Goal: Consume media (video, audio): Consume media (video, audio)

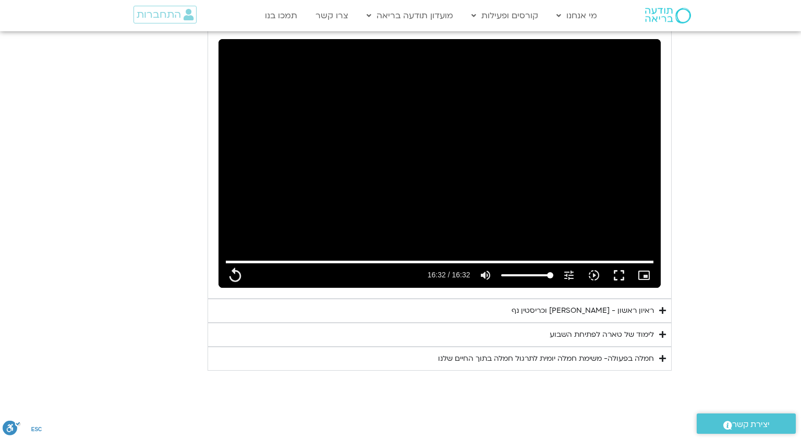
click at [586, 304] on div "ראיון ראשון - [PERSON_NAME] וכריסטין נף" at bounding box center [582, 310] width 142 height 13
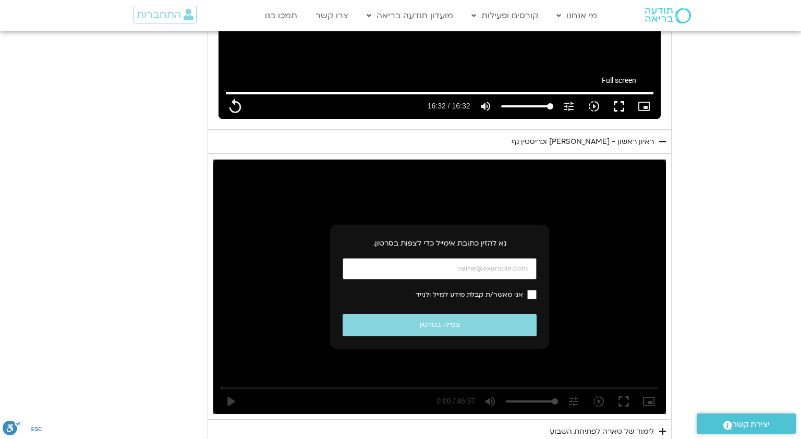
scroll to position [1364, 0]
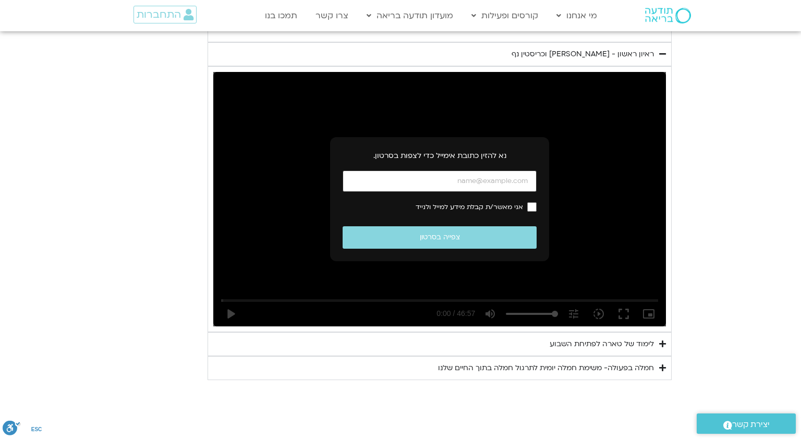
click at [471, 170] on input "כתובת אימייל" at bounding box center [439, 180] width 194 height 21
type input "992.52"
type input "[EMAIL_ADDRESS][DOMAIN_NAME]"
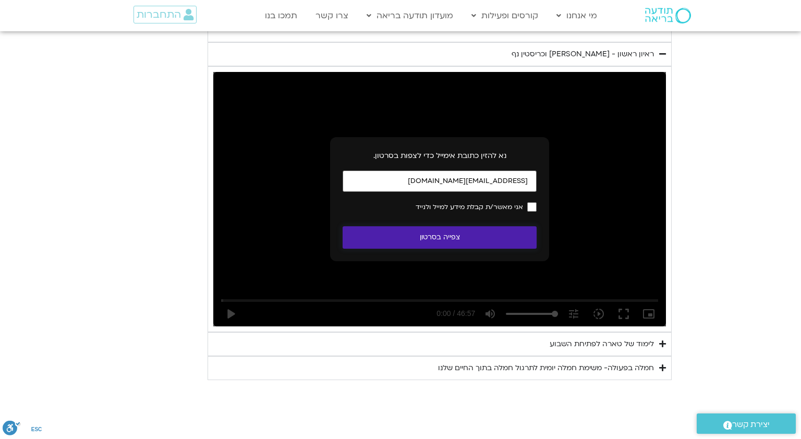
click at [480, 226] on button "צפייה בסרטון" at bounding box center [439, 237] width 194 height 22
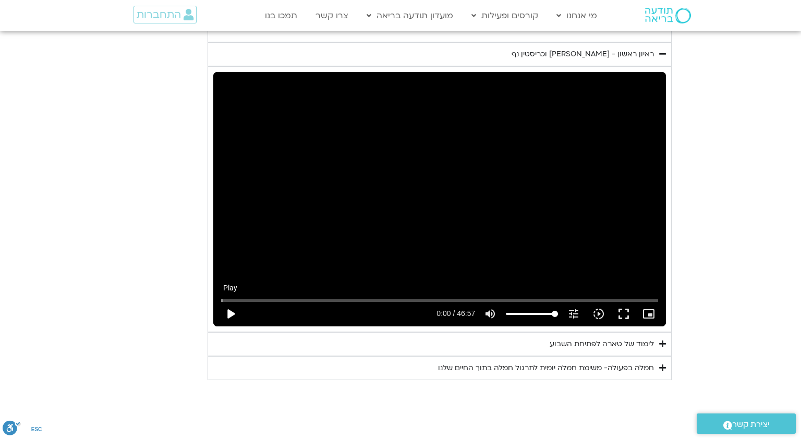
type input "992.52"
click at [235, 301] on button "play_arrow" at bounding box center [230, 313] width 25 height 25
type input "0.012396"
type input "992.52"
type input "0.022679"
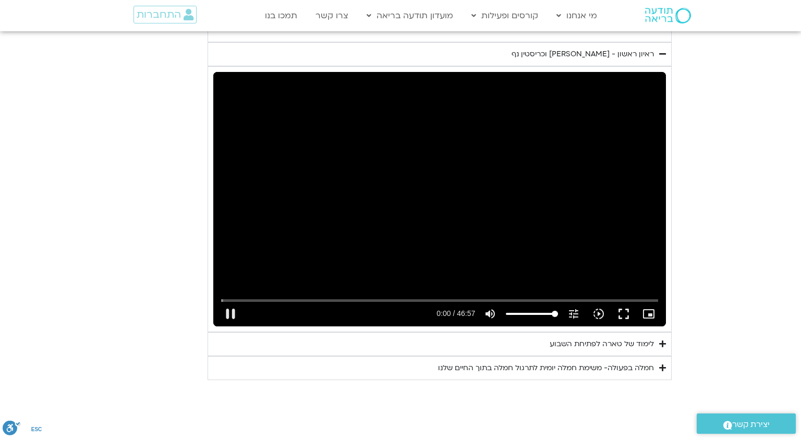
type input "992.52"
type input "0.104483"
type input "992.52"
type input "0.204761"
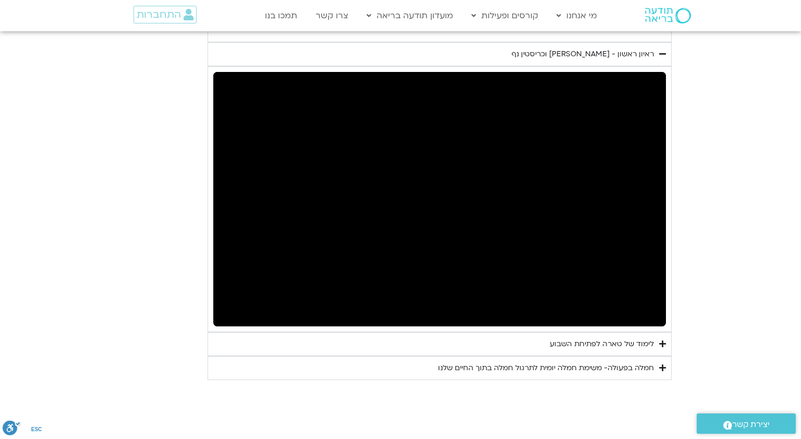
type input "992.52"
type input "368.605074"
type input "992.52"
type input "368.903944"
type input "992.52"
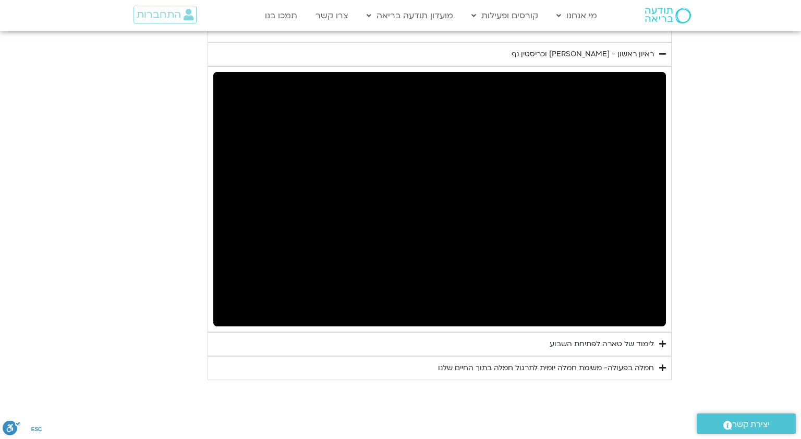
type input "369.036925"
type input "992.52"
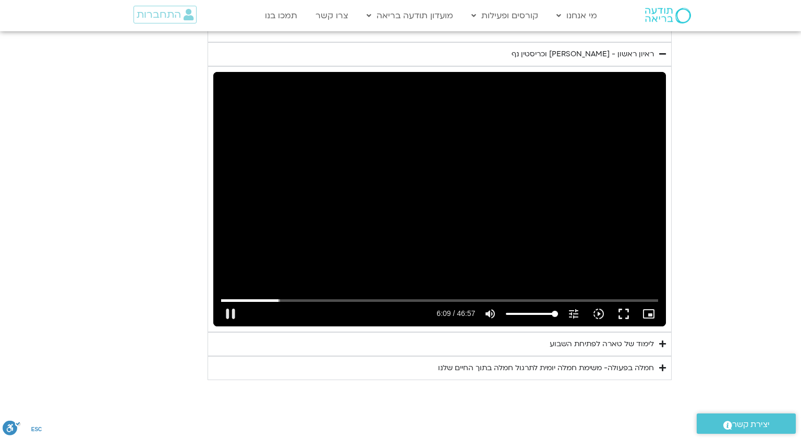
type input "369.13699"
type input "992.52"
type input "369.287074"
type input "992.52"
type input "369.320361"
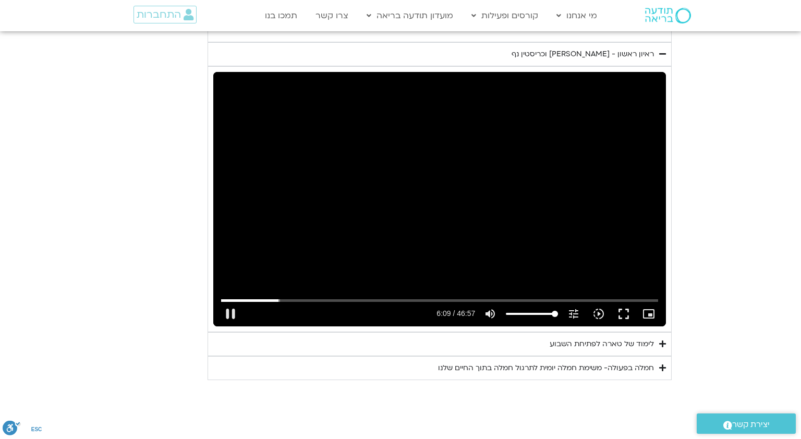
type input "992.52"
type input "369.431459"
type input "992.52"
type input "369.653604"
type input "992.52"
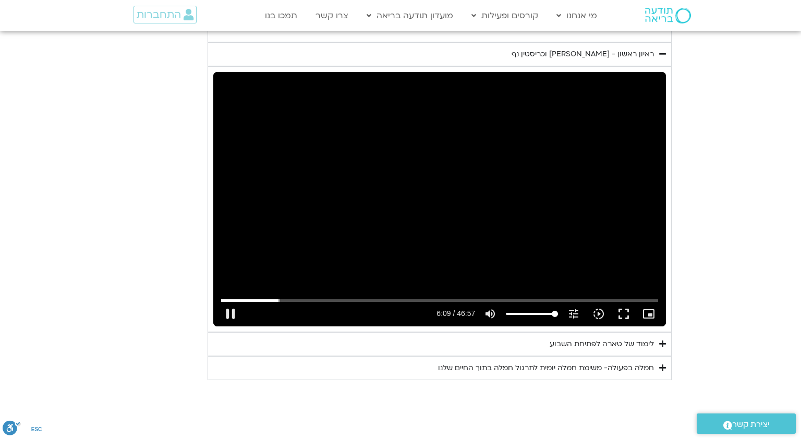
type input "369.736896"
type input "992.52"
type input "369.920221"
type input "992.52"
type input "369.953701"
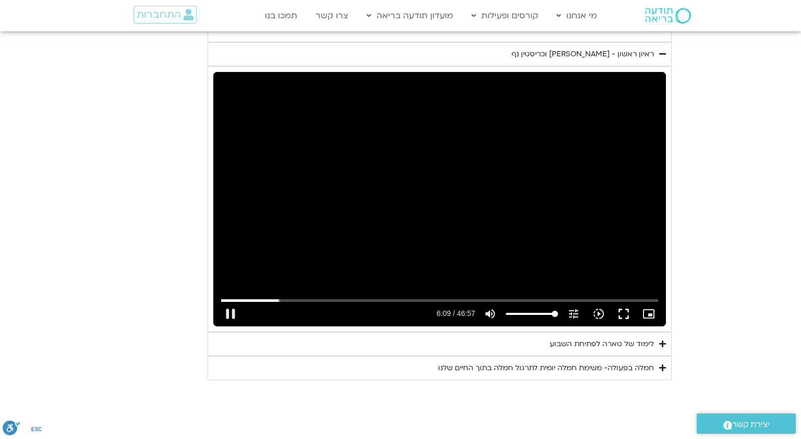
type input "992.52"
type input "370.063794"
type input "992.52"
type input "370.189719"
type input "992.52"
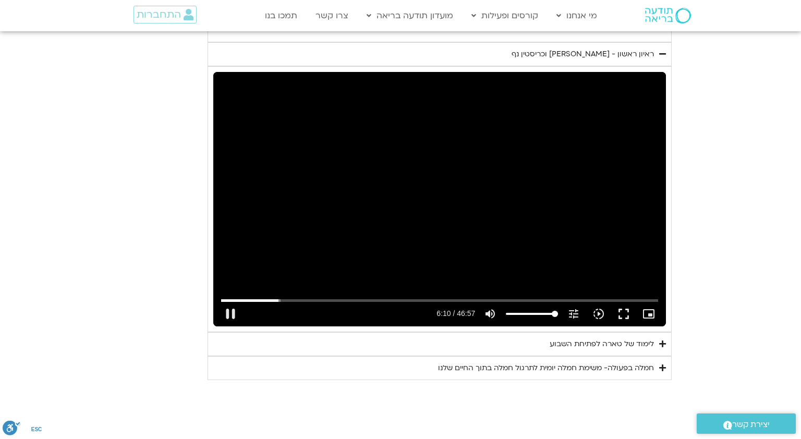
type input "370.320351"
type input "992.52"
type input "370.441837"
type input "992.52"
type input "370.568202"
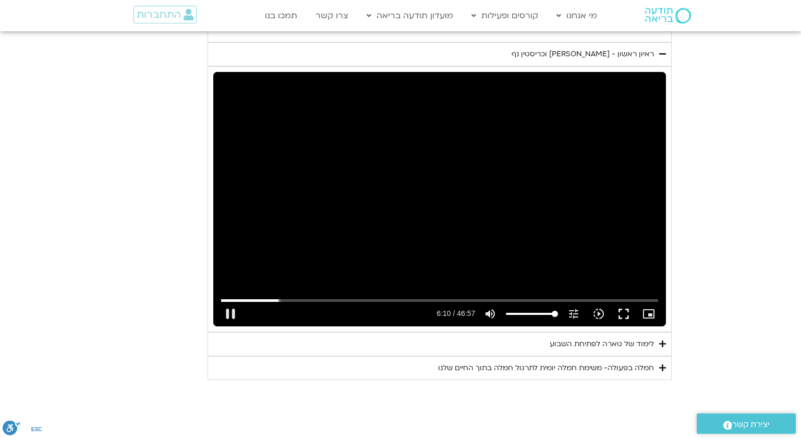
type input "992.52"
type input "370.694779"
type input "992.52"
type input "370.82153"
type input "992.52"
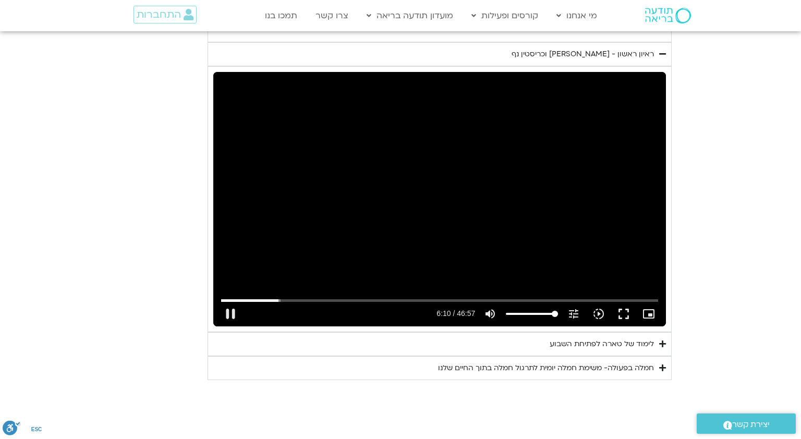
type input "370.947427"
type input "992.52"
type input "371.072676"
type input "992.52"
type input "371.198724"
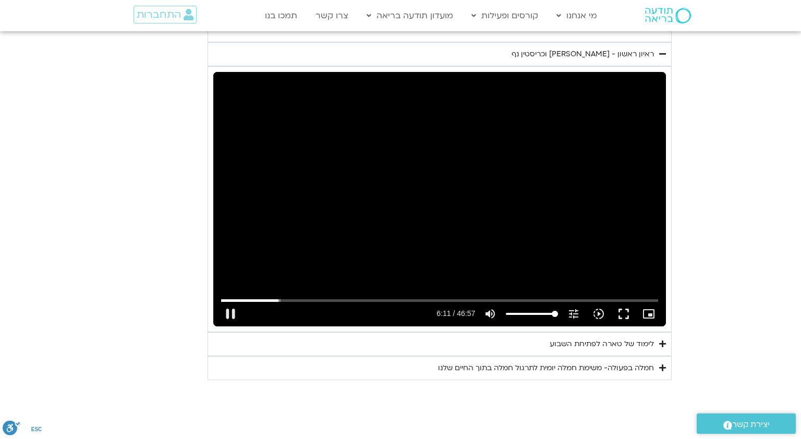
type input "992.52"
type input "371.324115"
type input "992.52"
type input "371.449832"
type input "992.52"
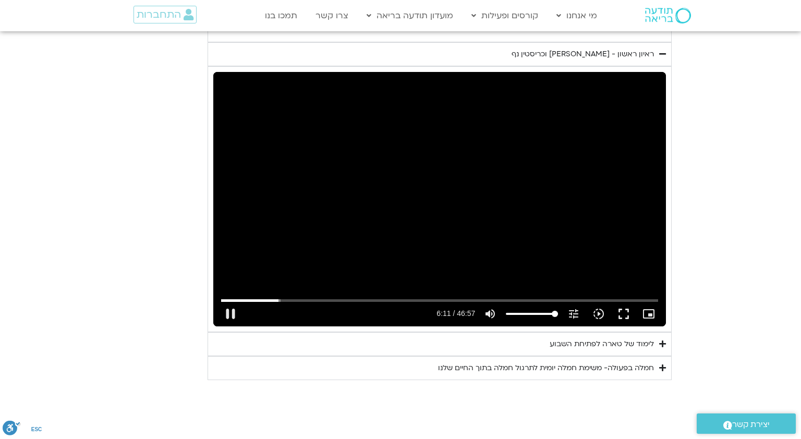
type input "371.575717"
type input "992.52"
type input "371.702111"
type input "992.52"
type input "371.828735"
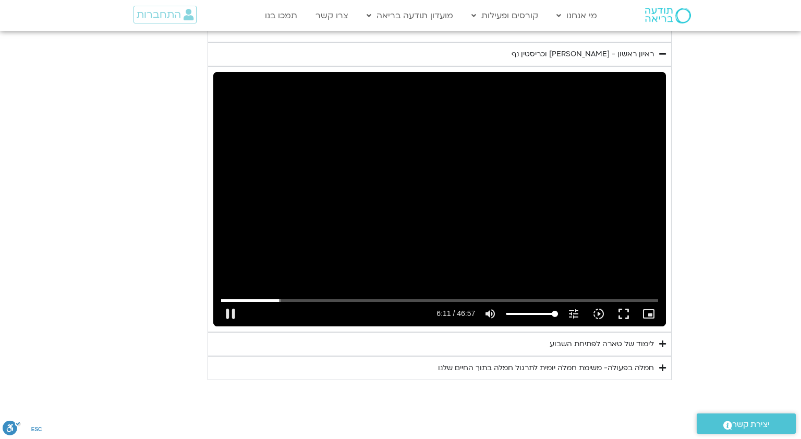
type input "992.52"
type input "371.955752"
type input "992.52"
type input "372.081997"
type input "992.52"
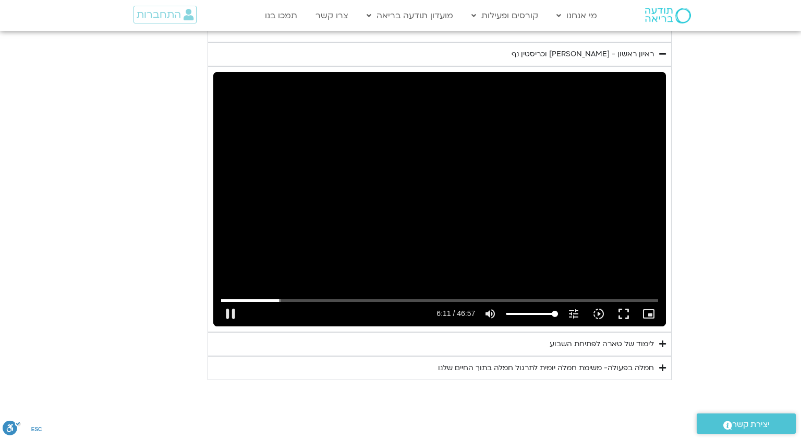
type input "372.207384"
type input "992.52"
type input "372.332777"
type input "992.52"
type input "372.460181"
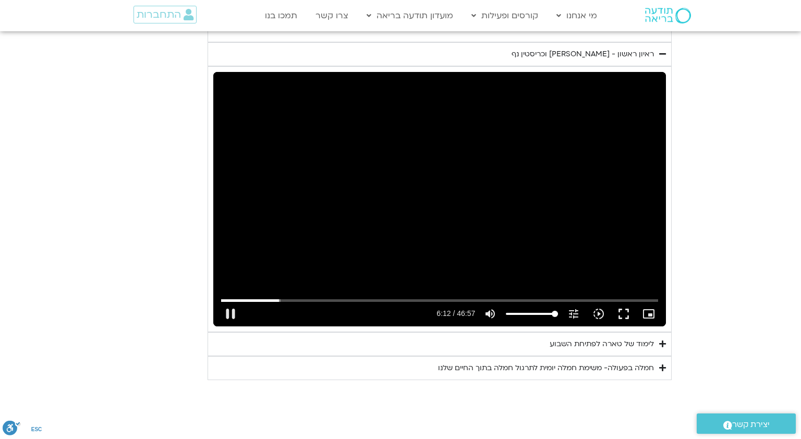
type input "992.52"
type input "372.585711"
type input "992.52"
type input "372.712718"
type input "992.52"
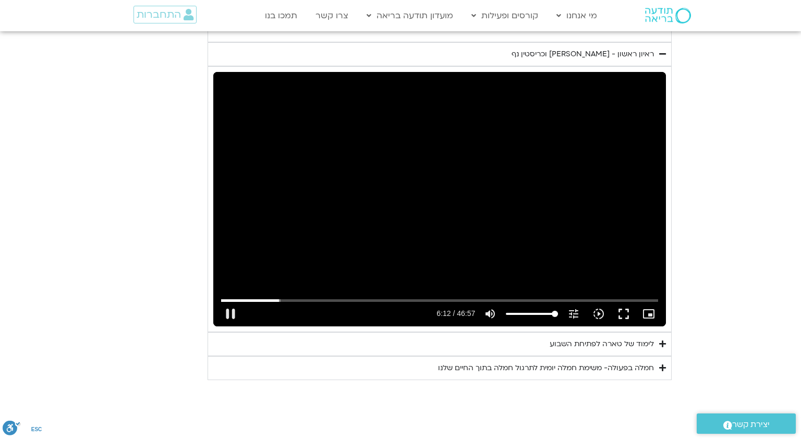
type input "372.937302"
type input "992.52"
type input "372.966625"
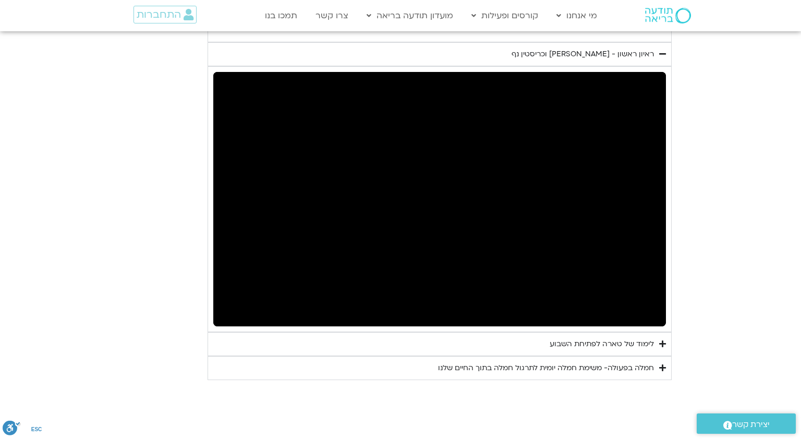
type input "992.52"
type input "624.968747"
type input "992.52"
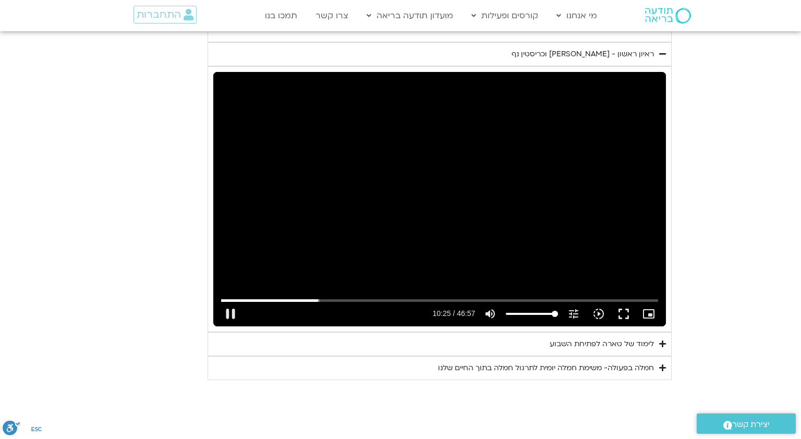
type input "625.086724"
type input "992.52"
type input "625.219762"
type input "992.52"
type input "625.303093"
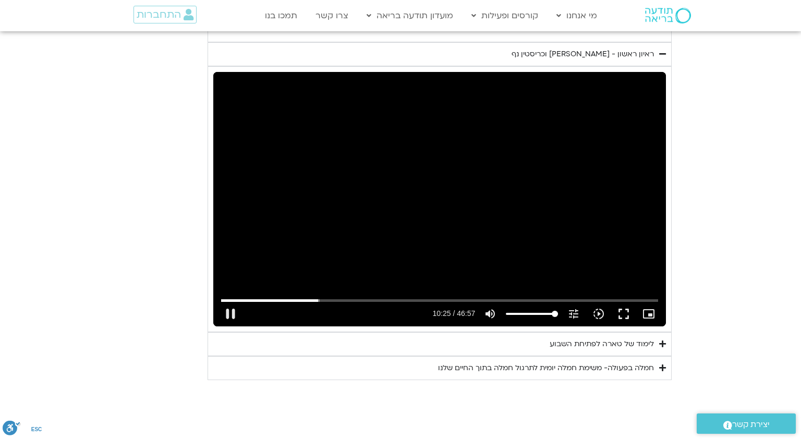
type input "992.52"
type input "625.370032"
type input "992.52"
type input "625.496521"
type input "992.52"
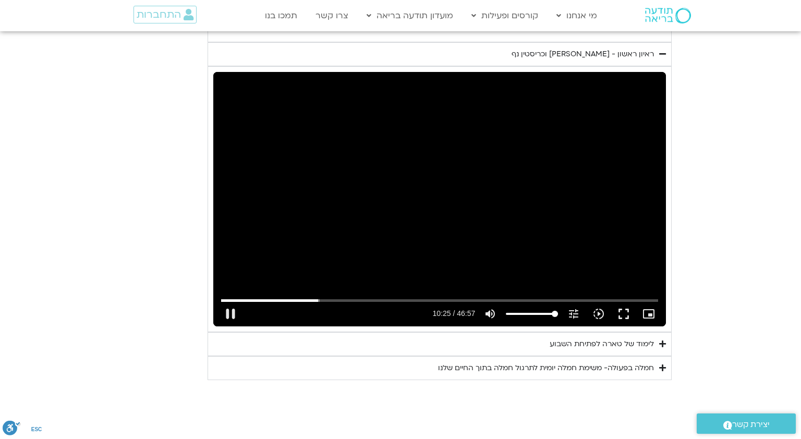
type input "625.7208"
type input "992.52"
type input "625.753183"
type input "992.52"
type input "625.874947"
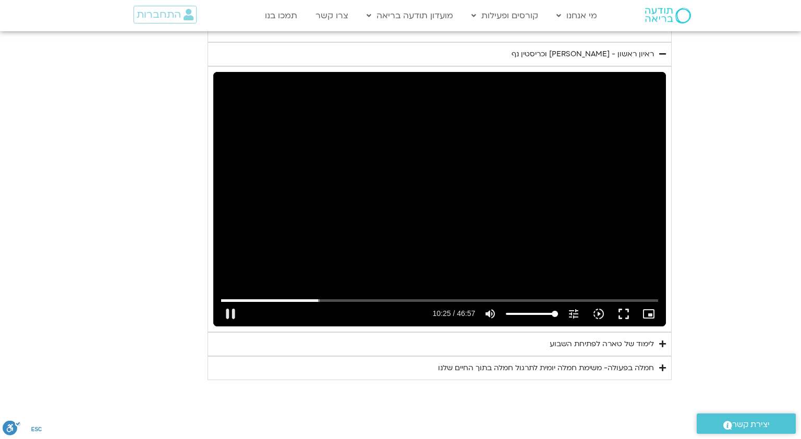
type input "992.52"
type input "626.002377"
type input "992.52"
type input "626.128732"
type input "992.52"
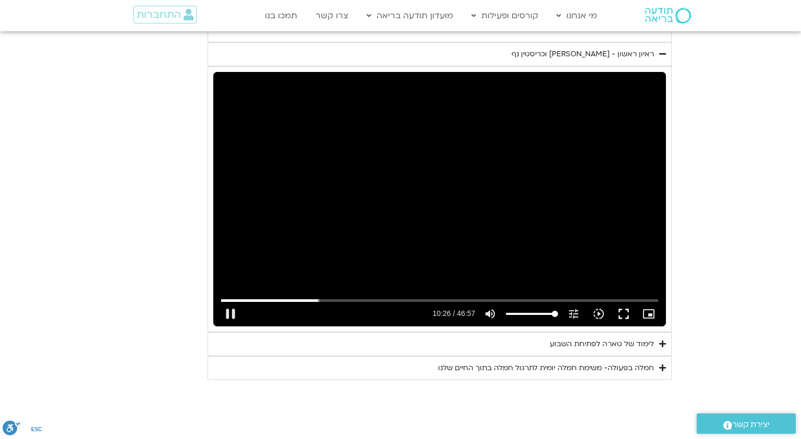
type input "626.255061"
type input "992.52"
type input "626.46903"
type input "992.52"
type input "626.586559"
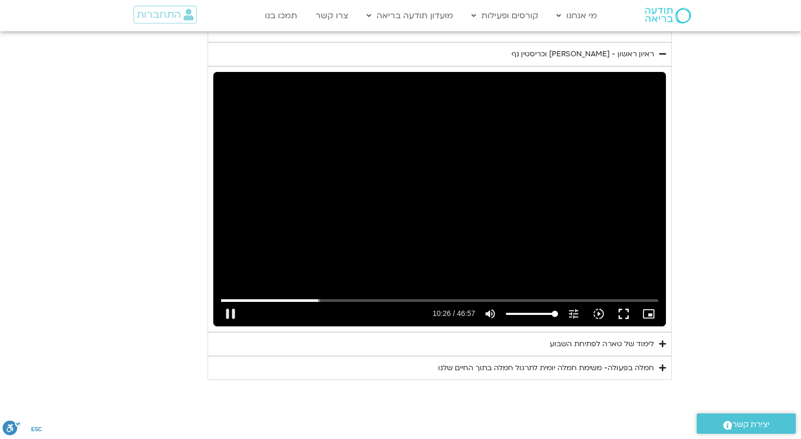
type input "992.52"
type input "626.72033"
type input "992.52"
type input "626.836826"
type input "992.52"
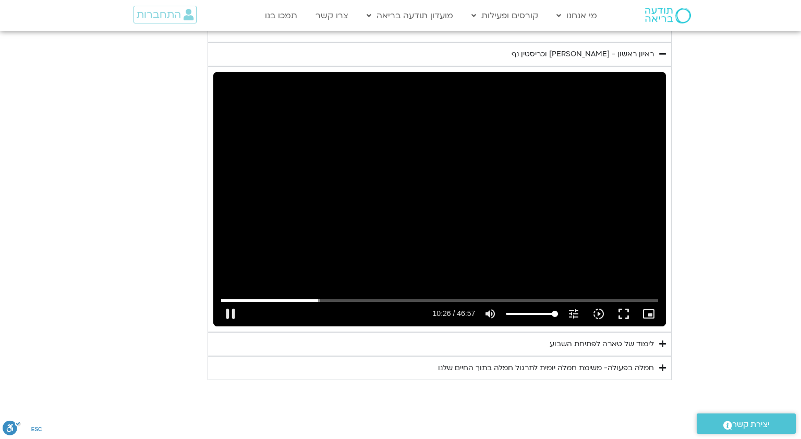
type input "626.98745"
type input "992.52"
type input "627.103542"
type input "992.52"
type input "627.237163"
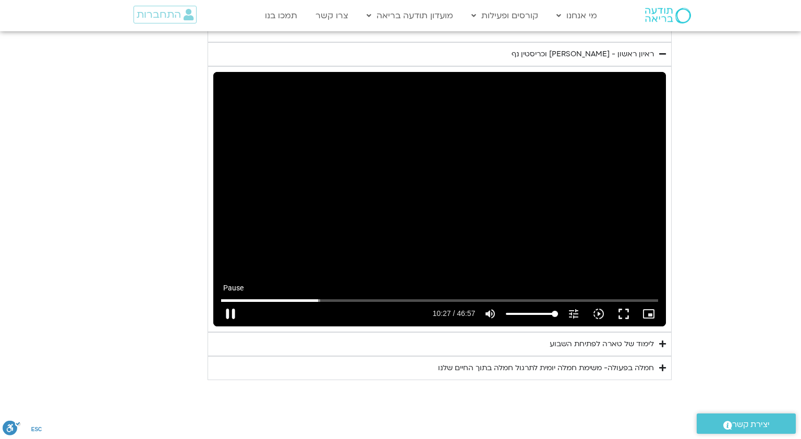
type input "992.52"
type input "627.369153"
type input "992.52"
type input "627.486286"
type input "992.52"
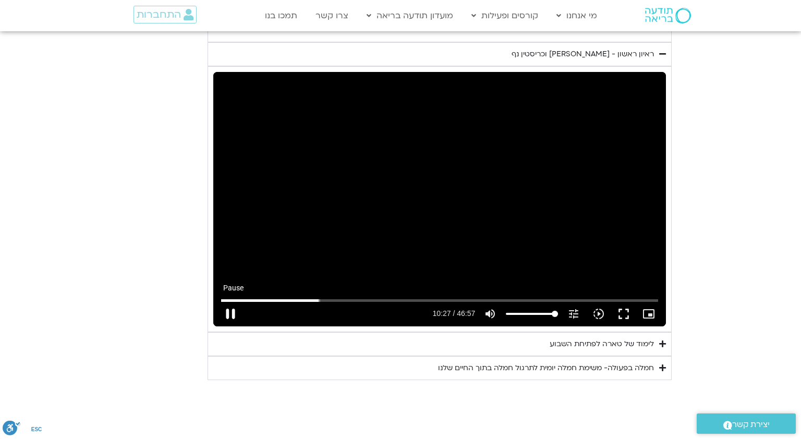
type input "627.619773"
type input "992.52"
type input "627.670461"
type input "992.52"
type input "627.853114"
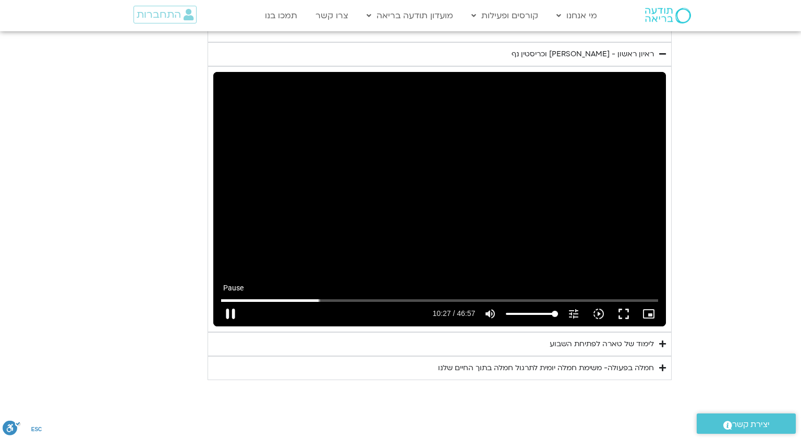
type input "992.52"
type input "627.987057"
type input "992.52"
type input "628.052988"
type input "992.52"
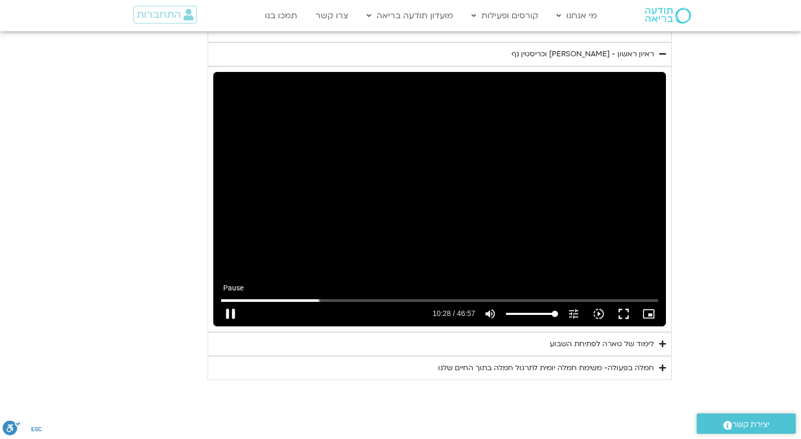
type input "628.253604"
type input "992.52"
type input "628.370183"
type input "992.52"
type input "628.420063"
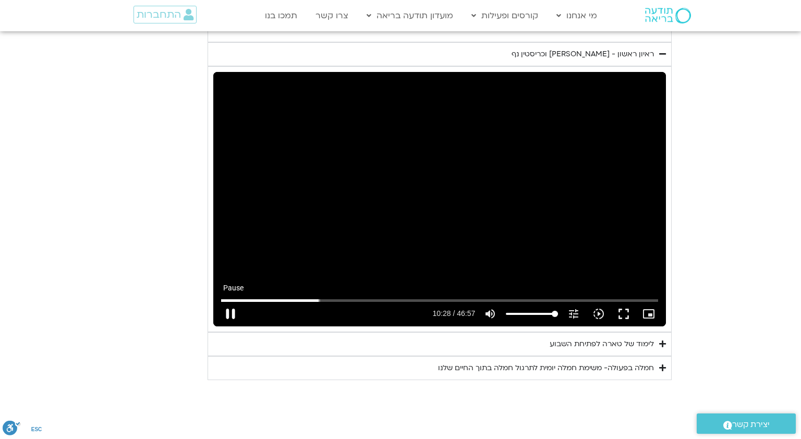
type input "992.52"
type input "628.603083"
type input "992.52"
type input "628.655682"
type input "992.52"
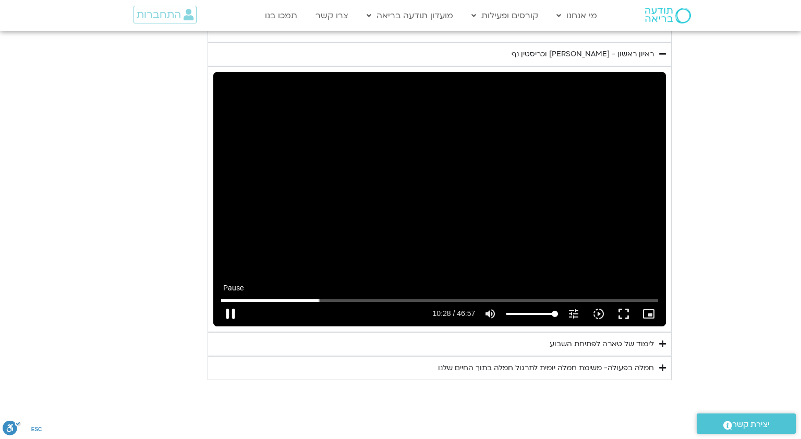
type input "628.786743"
type input "992.52"
type input "628.908813"
type input "992.52"
click at [229, 301] on button "pause" at bounding box center [230, 313] width 25 height 25
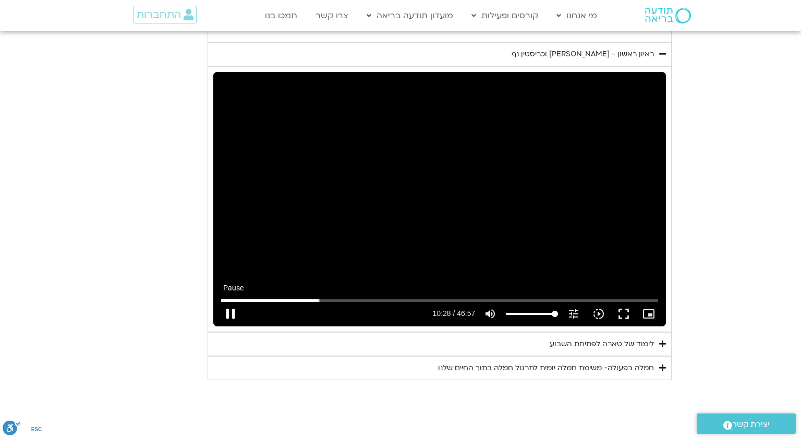
type input "629.0479"
type input "992.52"
click at [237, 301] on button "play_arrow" at bounding box center [230, 313] width 25 height 25
type input "629.047914"
type input "992.52"
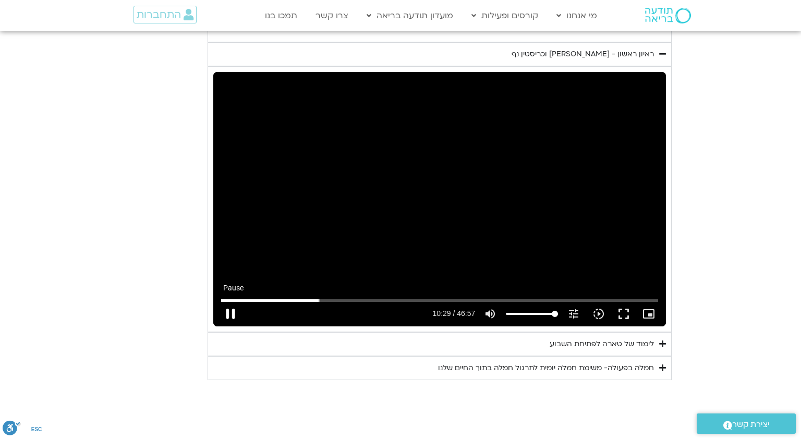
type input "629.070769"
type input "992.52"
type input "629.093973"
type input "992.52"
type input "629.209773"
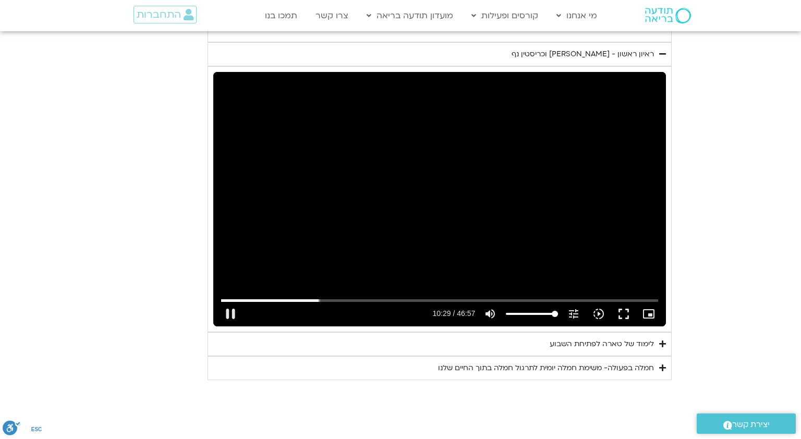
type input "992.52"
type input "629.231725"
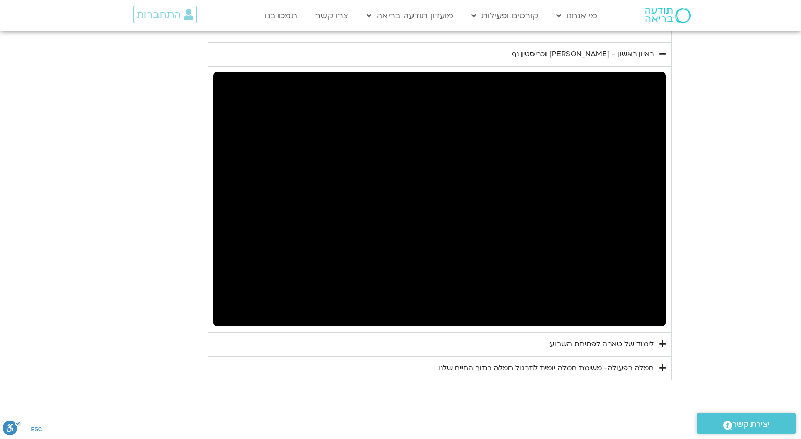
type input "992.52"
type input "630.476718"
type input "992.52"
type input "630.496195"
type input "992.52"
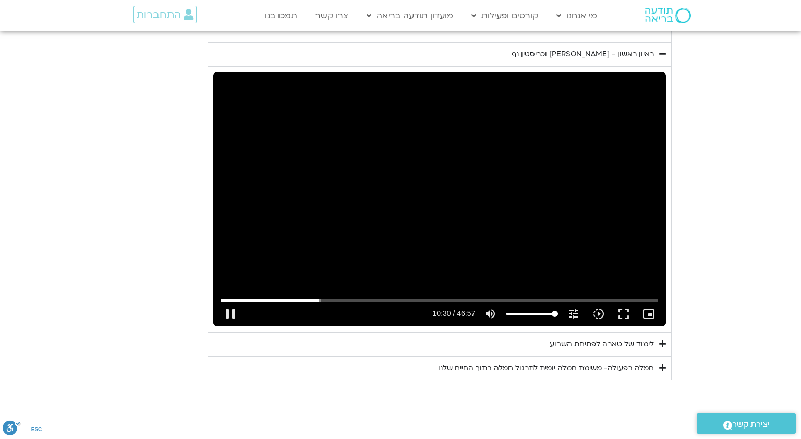
type input "630.726325"
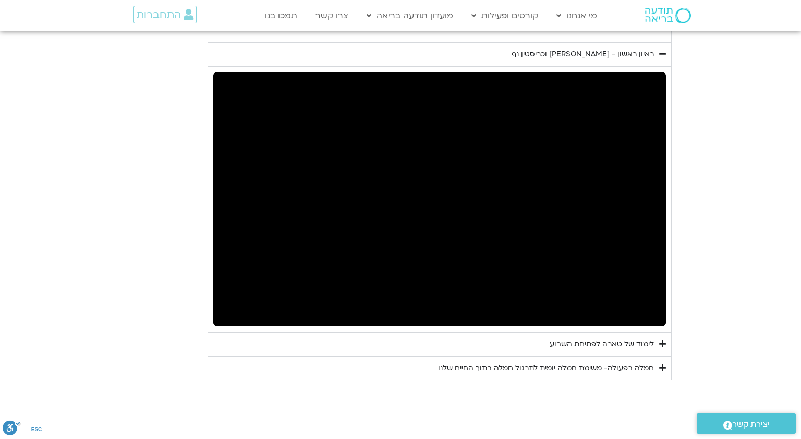
type input "992.52"
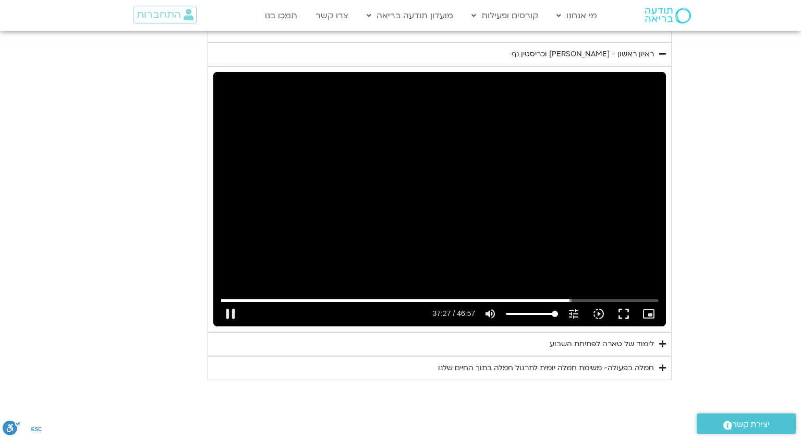
type input "2247.656523"
type input "992.52"
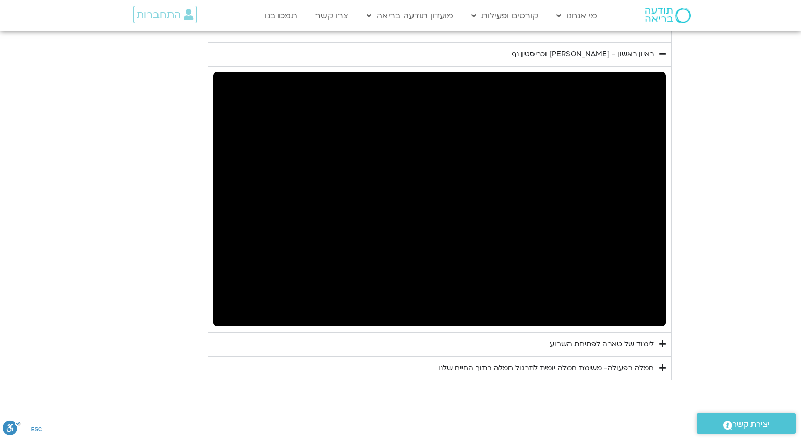
type input "2247.956307"
type input "992.52"
type input "2248.089565"
type input "992.52"
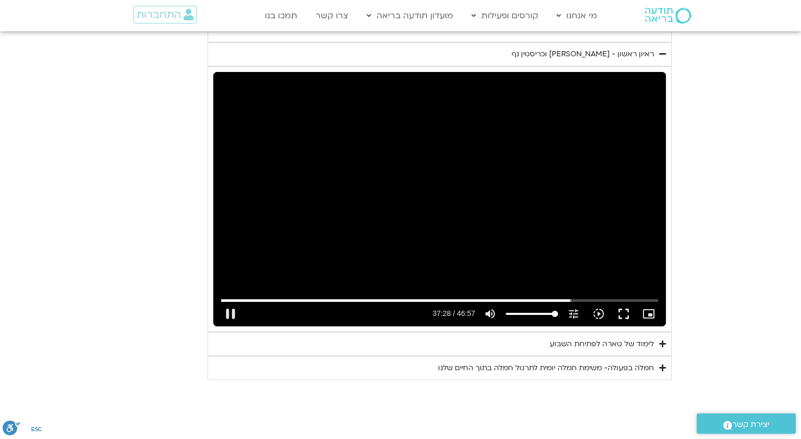
type input "2248.206177"
type input "992.52"
type input "2248.339531"
type input "992.52"
type input "2248.422826"
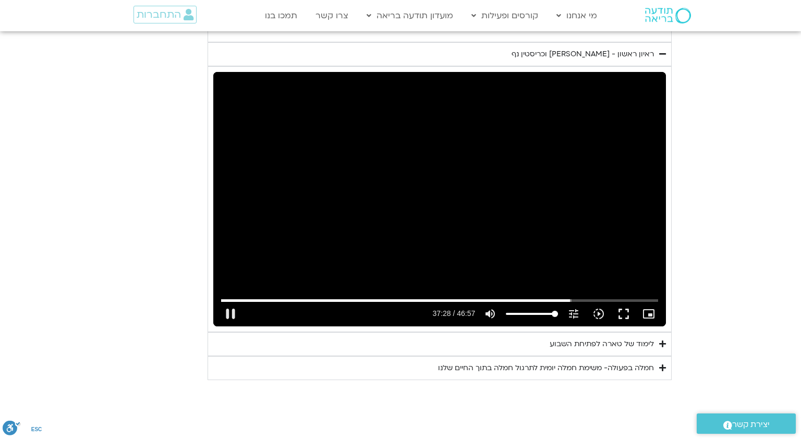
type input "992.52"
type input "2248.589508"
type input "992.52"
type input "2248.689515"
type input "992.52"
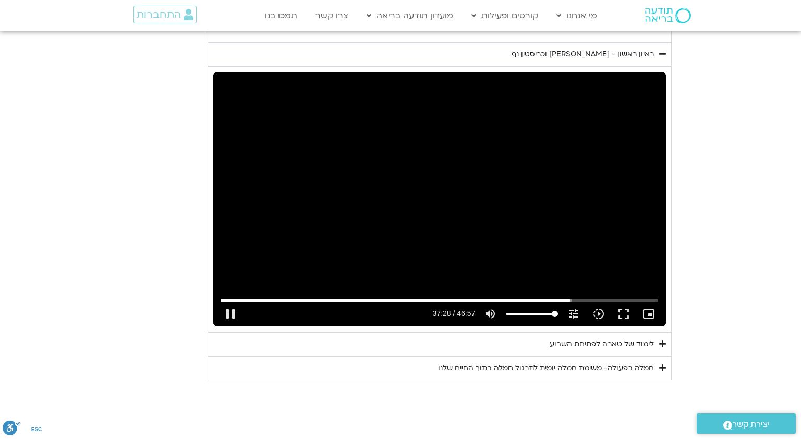
type input "2248.822816"
type input "992.52"
type input "2248.88167"
type input "992.52"
type input "2249.007461"
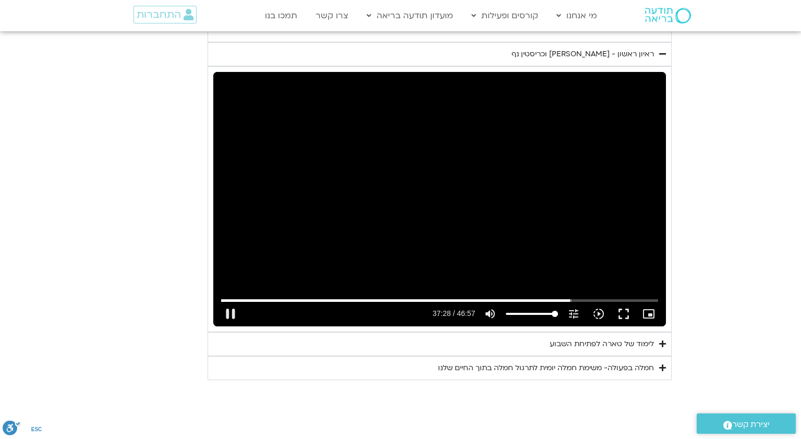
type input "992.52"
type input "2249.134018"
type input "992.52"
type input "2249.259731"
type input "992.52"
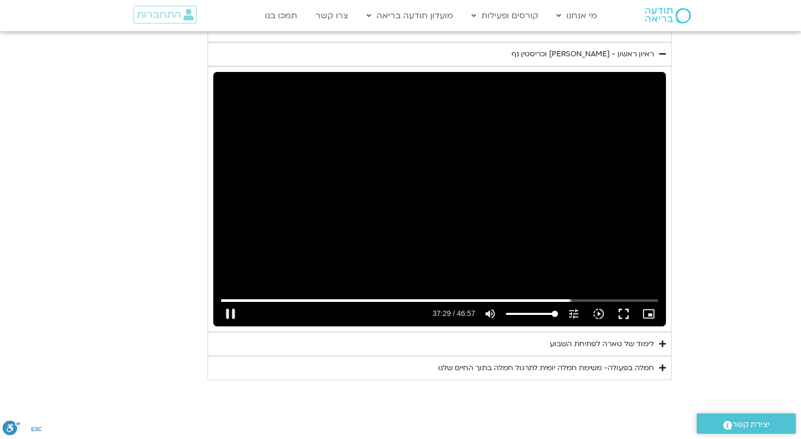
type input "2249.38666"
type input "992.52"
type input "2249.513308"
type input "992.52"
type input "2249.639372"
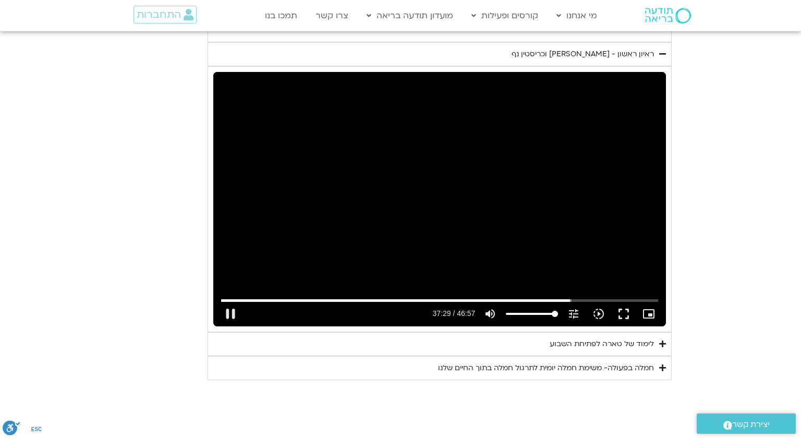
type input "992.52"
type input "2249.766048"
type input "992.52"
type input "2249.892036"
click at [633, 338] on div "לימוד של טארה לפתיחת השבוע" at bounding box center [601, 344] width 104 height 13
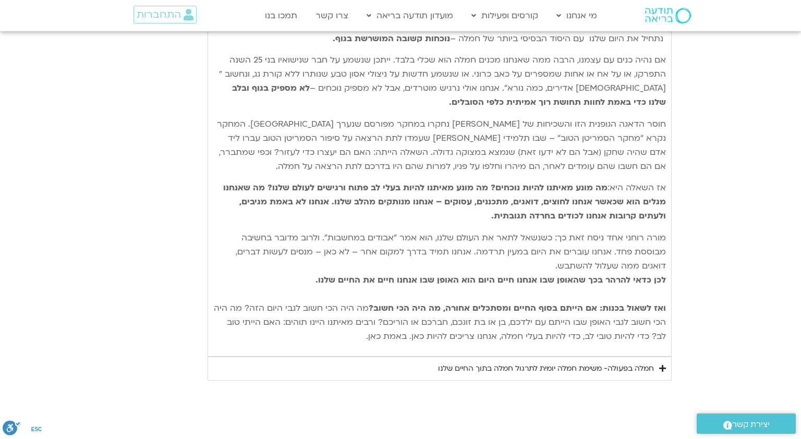
scroll to position [1711, 0]
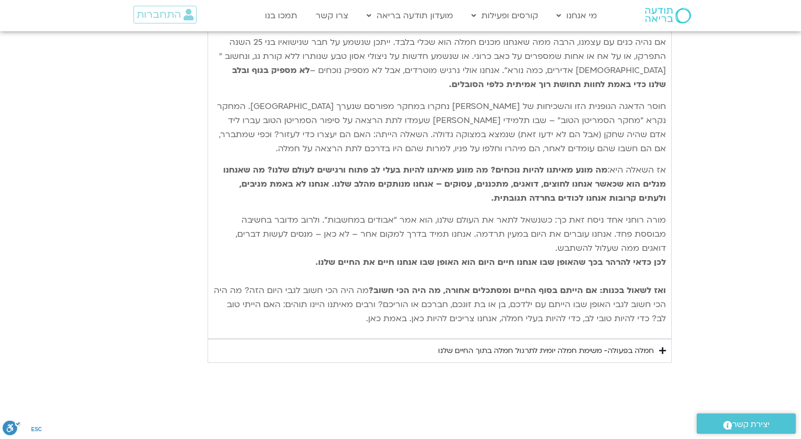
click at [641, 345] on div "חמלה בפעולה- משימת חמלה יומית לתרגול חמלה בתוך החיים שלנו" at bounding box center [546, 351] width 216 height 13
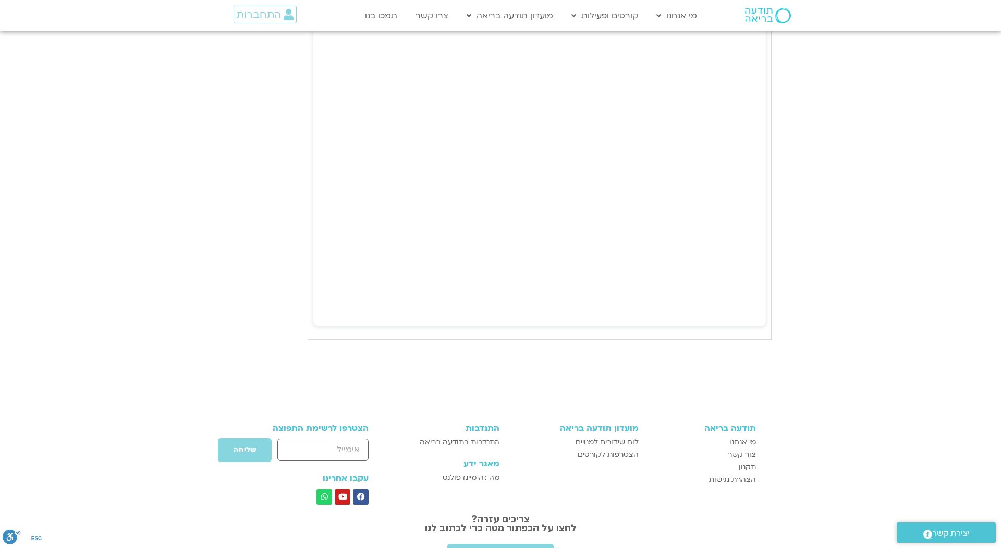
scroll to position [1862, 0]
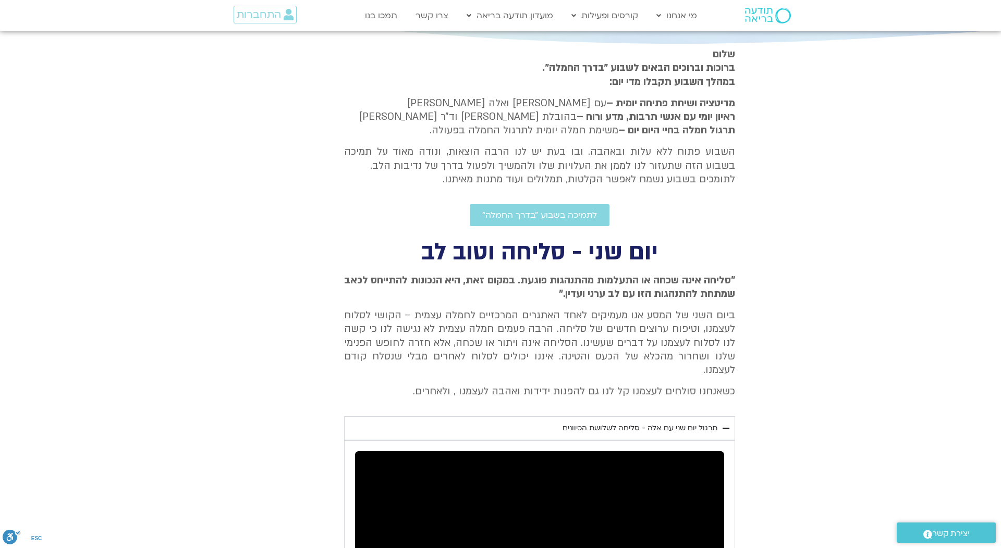
scroll to position [305, 0]
